Goal: Task Accomplishment & Management: Manage account settings

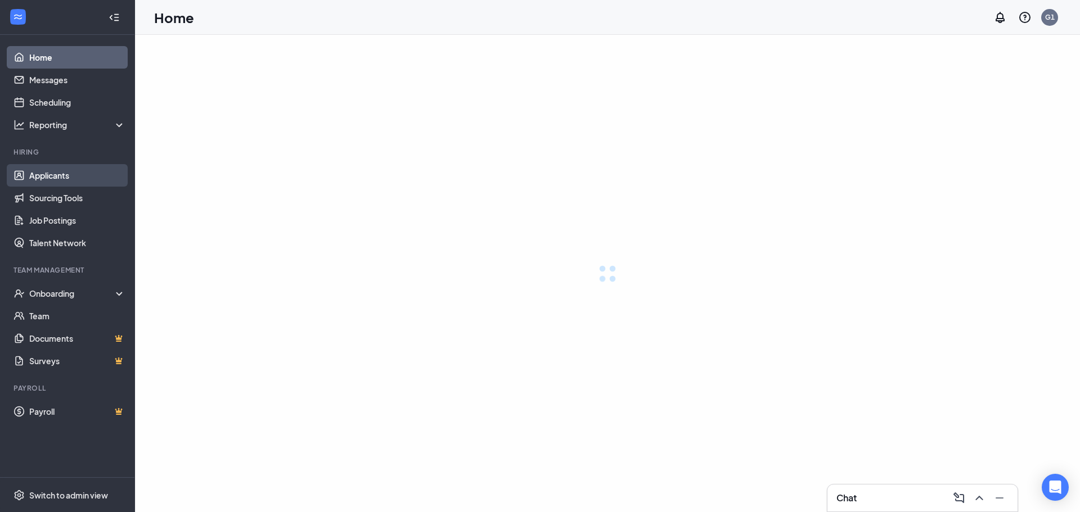
click at [51, 180] on link "Applicants" at bounding box center [77, 175] width 96 height 22
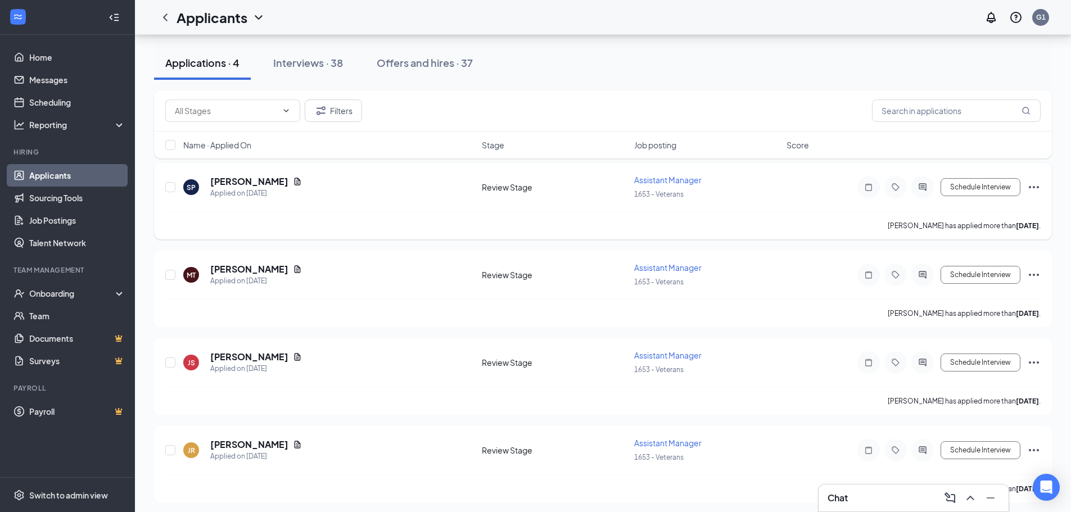
scroll to position [112, 0]
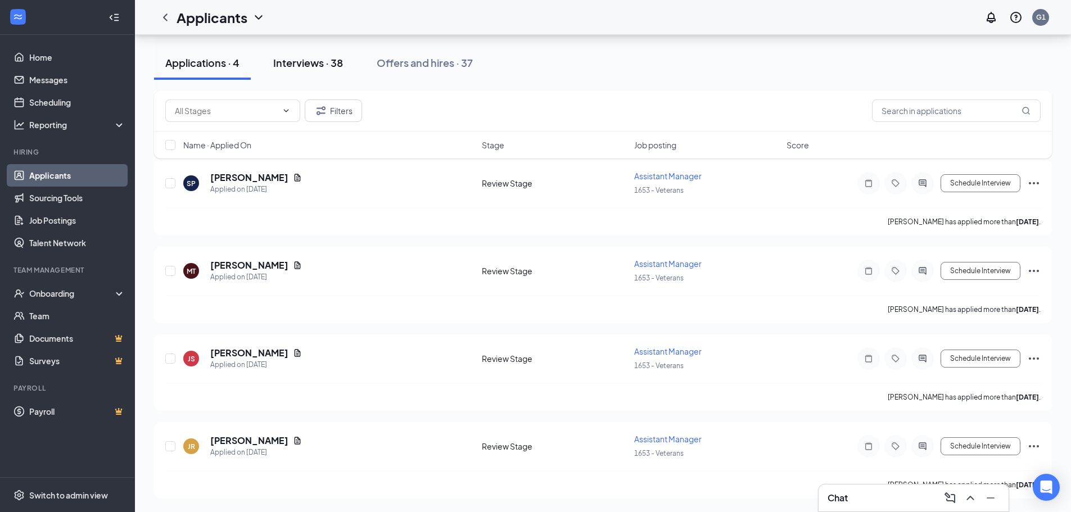
click at [289, 67] on div "Interviews · 38" at bounding box center [308, 63] width 70 height 14
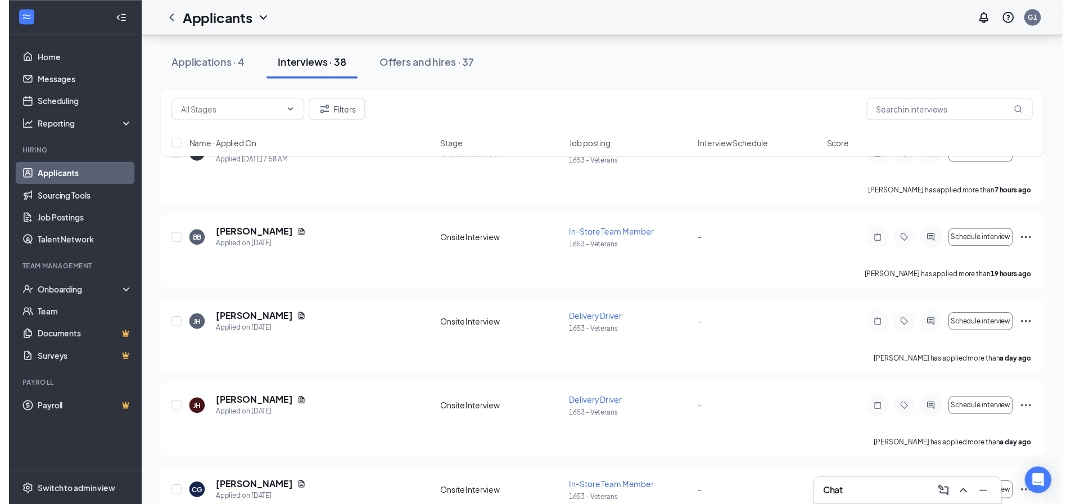
scroll to position [169, 0]
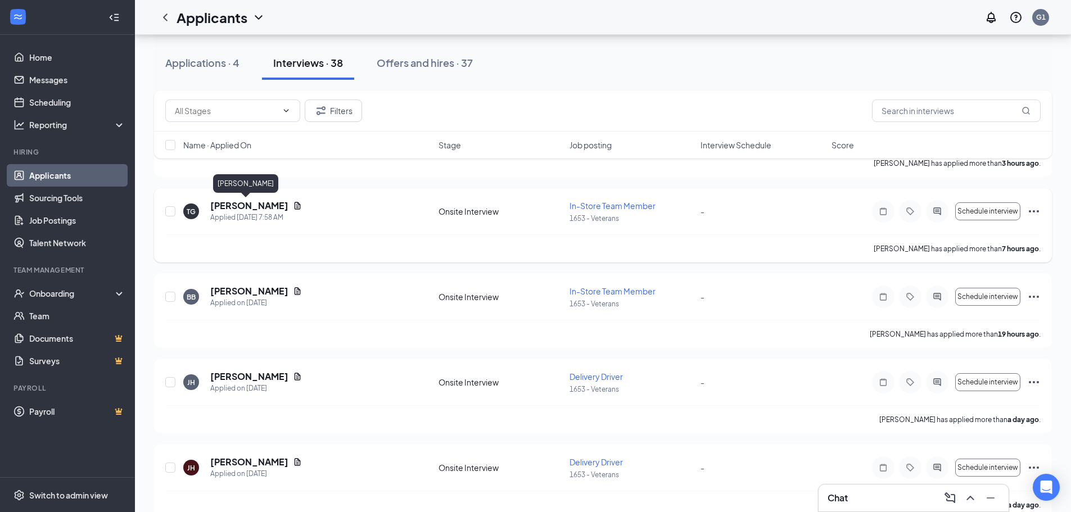
click at [246, 211] on h5 "[PERSON_NAME]" at bounding box center [249, 206] width 78 height 12
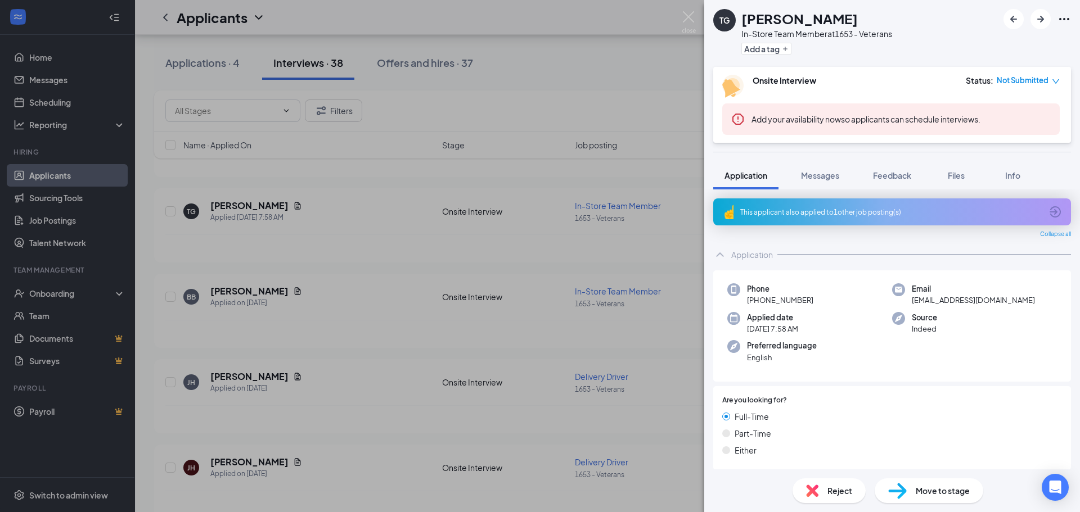
click at [422, 236] on div "TG [PERSON_NAME] In-Store Team Member at 1653 - Veterans Add a tag Onsite Inter…" at bounding box center [540, 256] width 1080 height 512
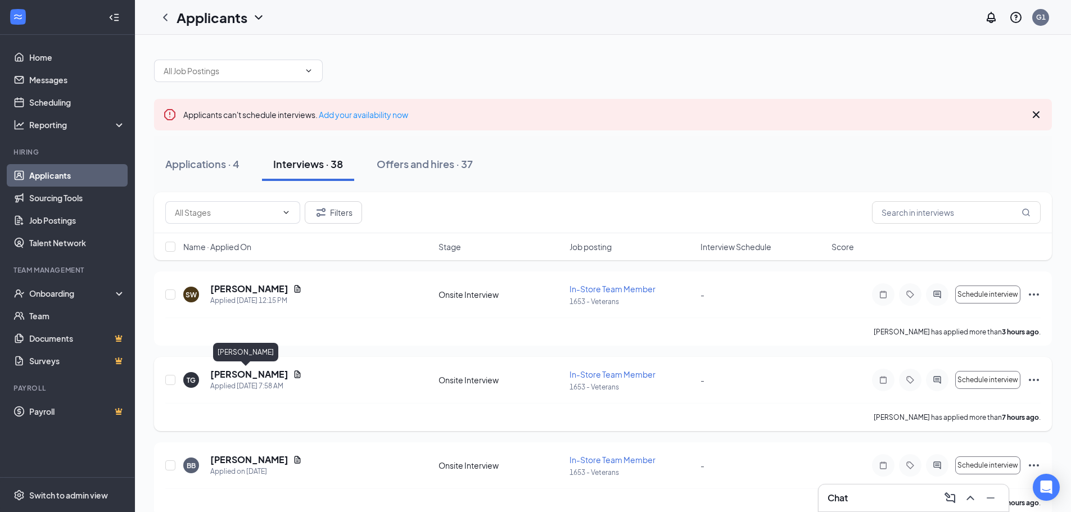
click at [227, 368] on div "TG [PERSON_NAME] Applied [DATE] 7:58 AM Onsite Interview In-Store Team Member 1…" at bounding box center [603, 394] width 898 height 74
click at [222, 372] on h5 "[PERSON_NAME]" at bounding box center [249, 374] width 78 height 12
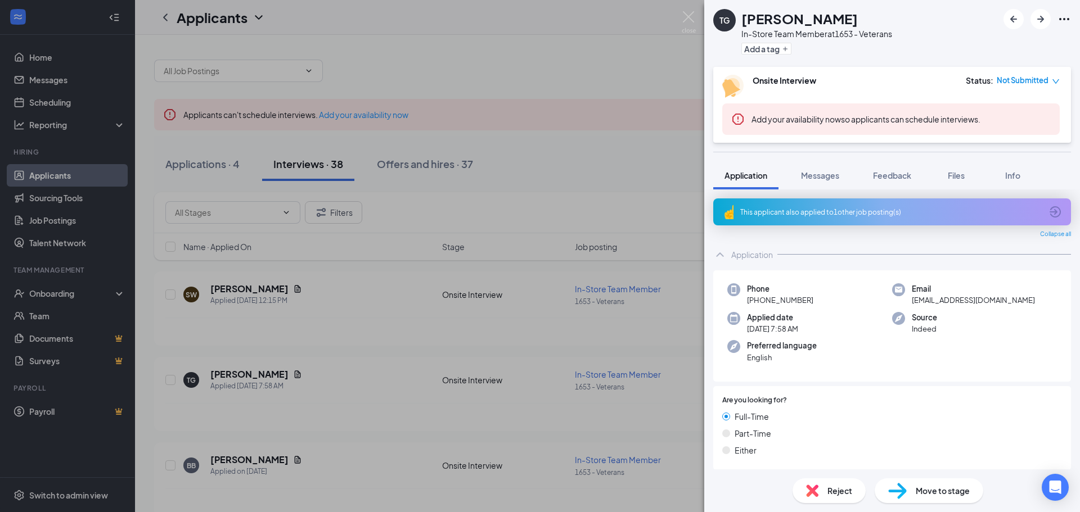
click at [680, 31] on div "TG [PERSON_NAME] In-Store Team Member at 1653 - Veterans Add a tag Onsite Inter…" at bounding box center [540, 256] width 1080 height 512
click at [687, 22] on div "Applicants G1" at bounding box center [607, 17] width 945 height 35
